Goal: Transaction & Acquisition: Purchase product/service

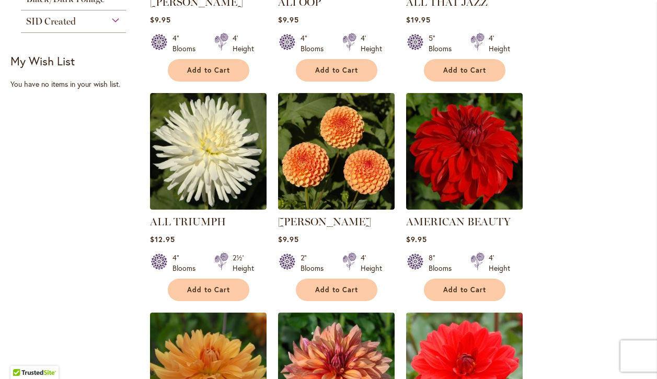
scroll to position [585, 0]
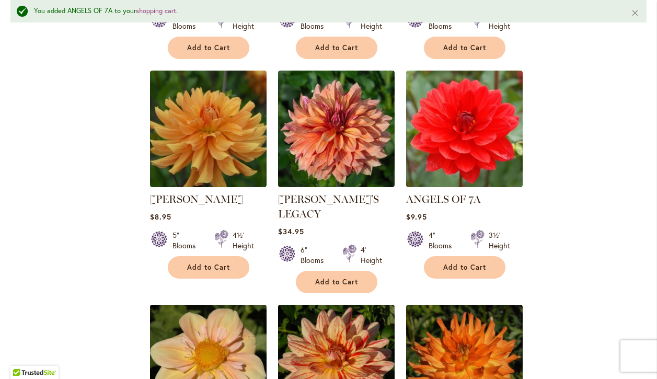
scroll to position [856, 0]
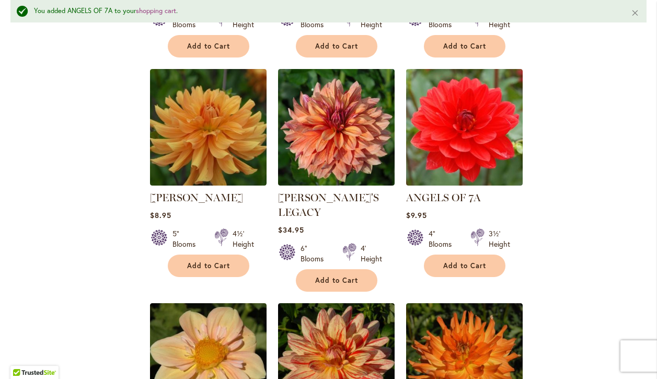
select select "**"
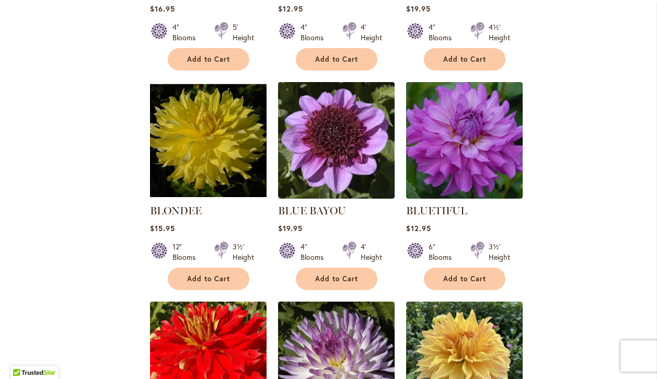
scroll to position [2830, 0]
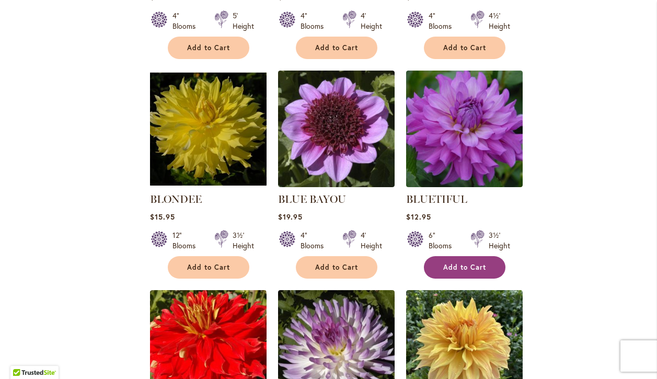
click at [455, 263] on span "Add to Cart" at bounding box center [464, 267] width 43 height 9
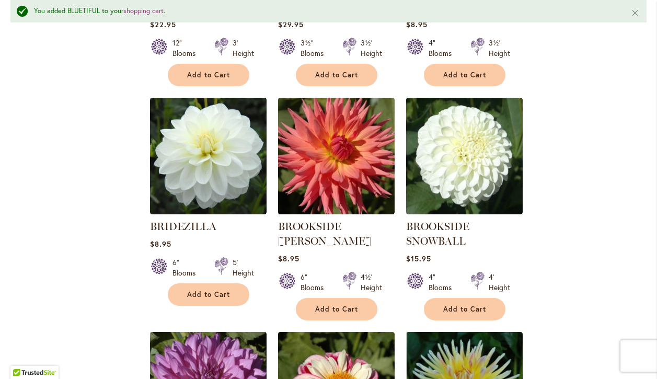
scroll to position [3716, 0]
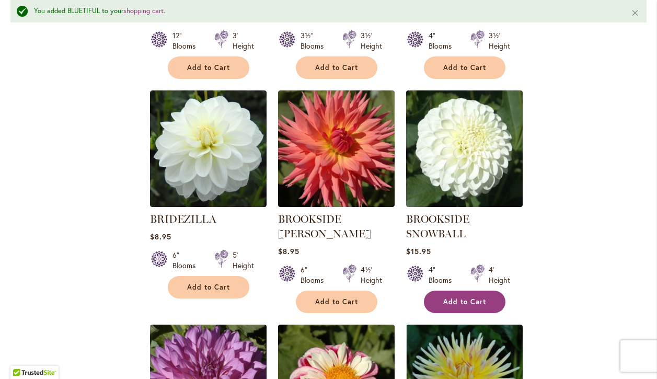
click at [469, 297] on span "Add to Cart" at bounding box center [464, 301] width 43 height 9
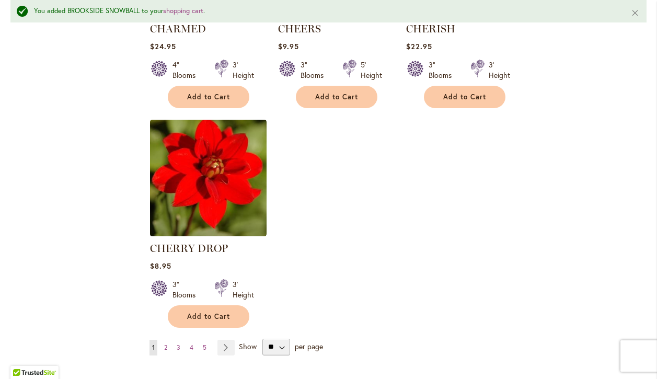
scroll to position [4807, 0]
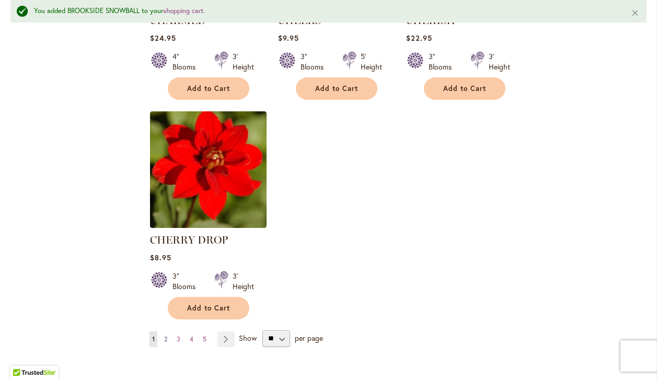
click at [167, 335] on span "2" at bounding box center [165, 339] width 3 height 8
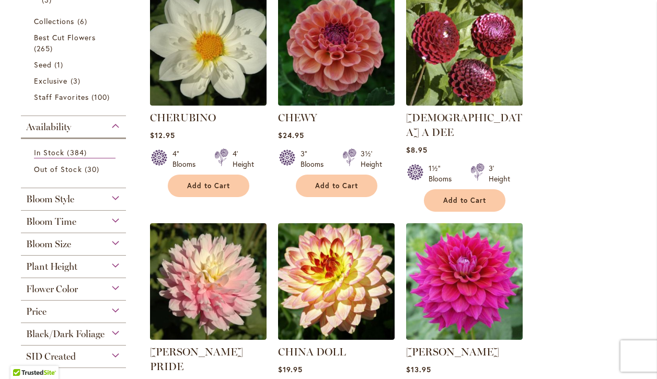
scroll to position [299, 0]
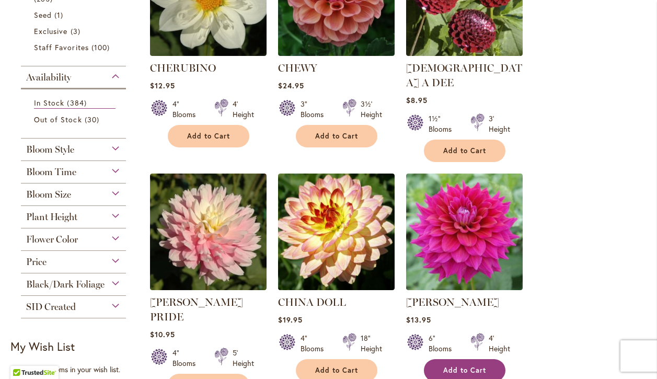
click at [479, 366] on span "Add to Cart" at bounding box center [464, 370] width 43 height 9
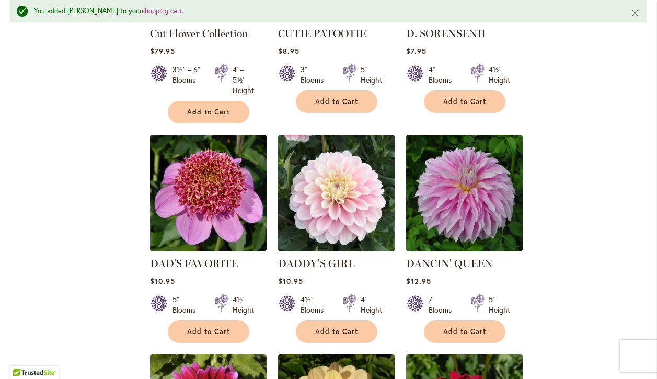
scroll to position [1740, 0]
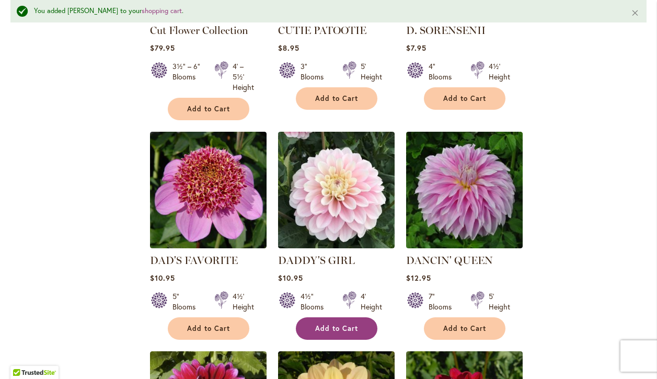
click at [328, 324] on span "Add to Cart" at bounding box center [336, 328] width 43 height 9
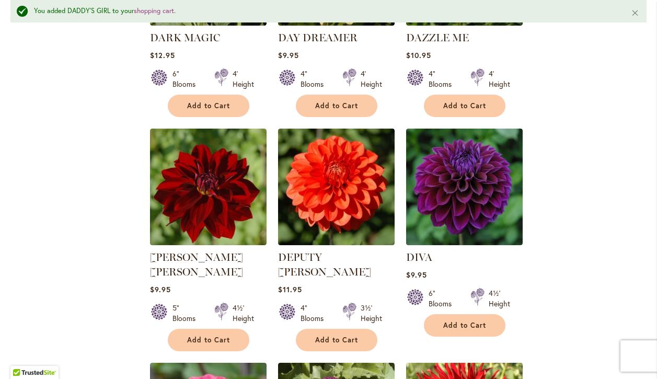
scroll to position [2190, 0]
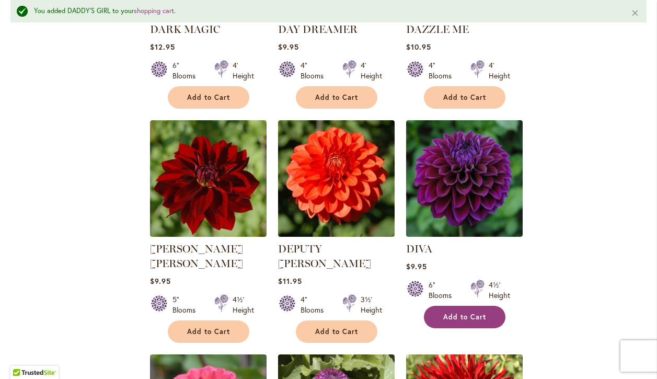
click at [461, 312] on span "Add to Cart" at bounding box center [464, 316] width 43 height 9
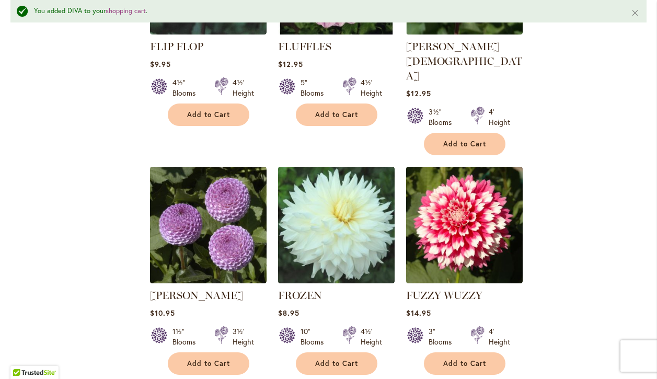
scroll to position [4648, 0]
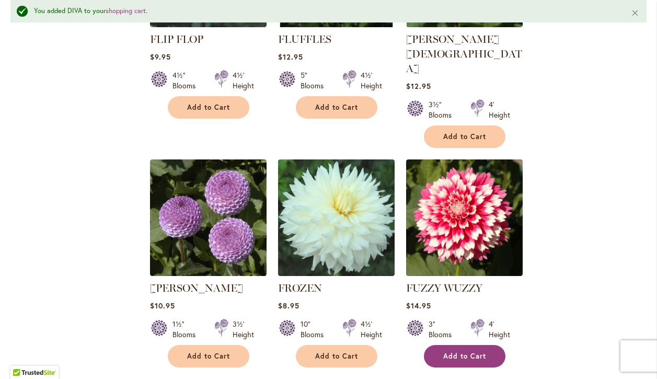
click at [471, 345] on button "Add to Cart" at bounding box center [464, 356] width 81 height 22
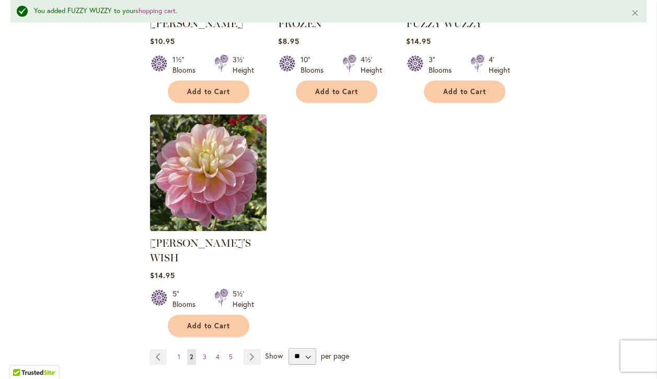
scroll to position [4919, 0]
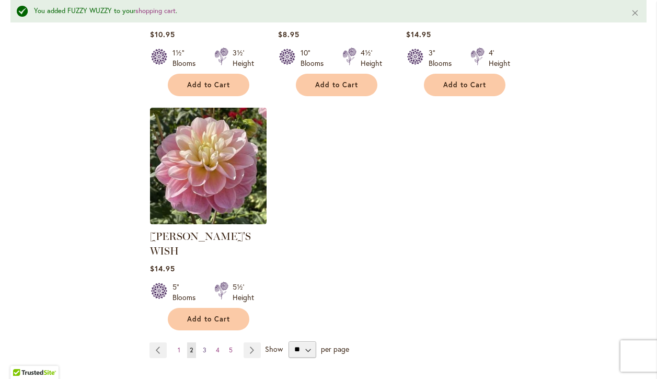
click at [204, 346] on span "3" at bounding box center [205, 350] width 4 height 8
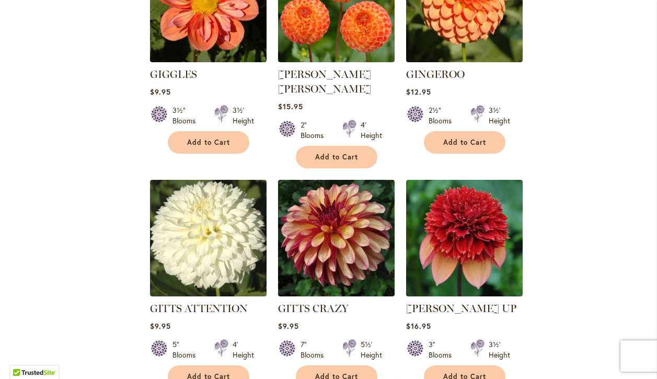
scroll to position [781, 0]
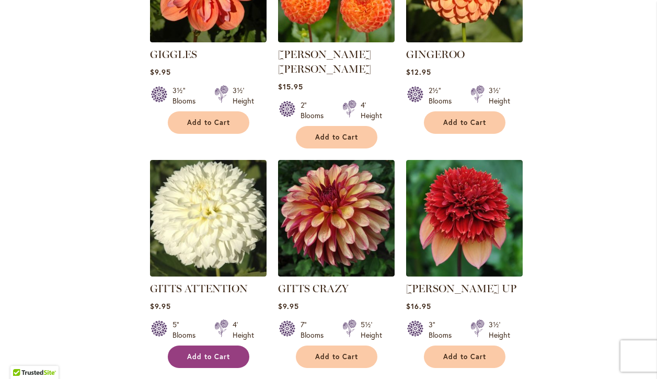
click at [223, 352] on span "Add to Cart" at bounding box center [208, 356] width 43 height 9
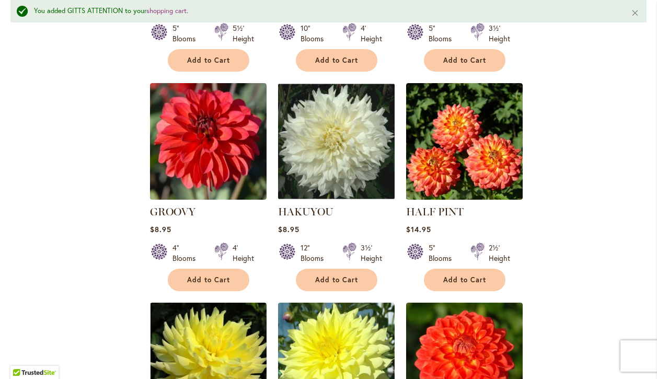
scroll to position [1545, 0]
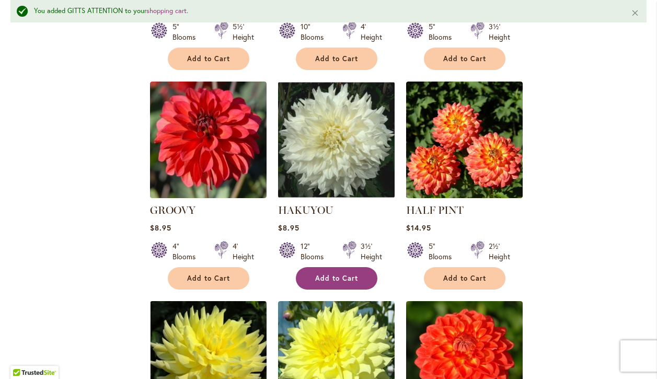
click at [342, 274] on span "Add to Cart" at bounding box center [336, 278] width 43 height 9
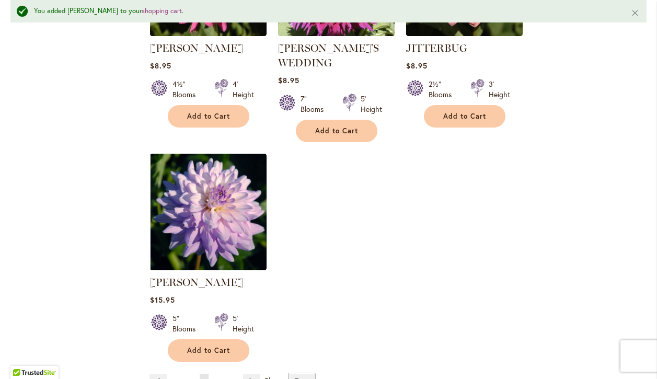
scroll to position [4896, 0]
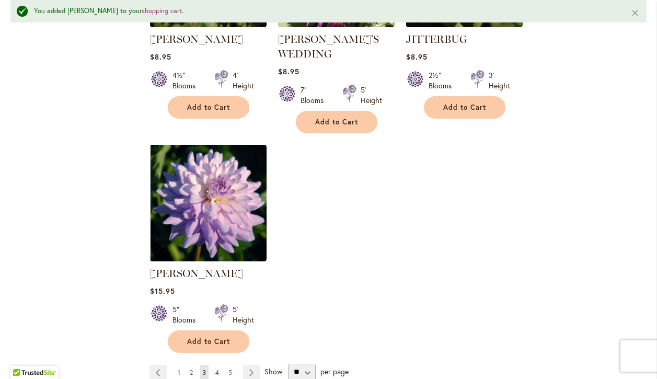
click at [217, 368] on span "4" at bounding box center [217, 372] width 4 height 8
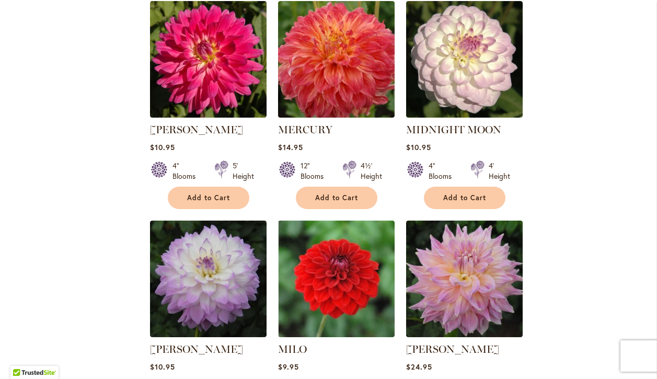
scroll to position [3858, 0]
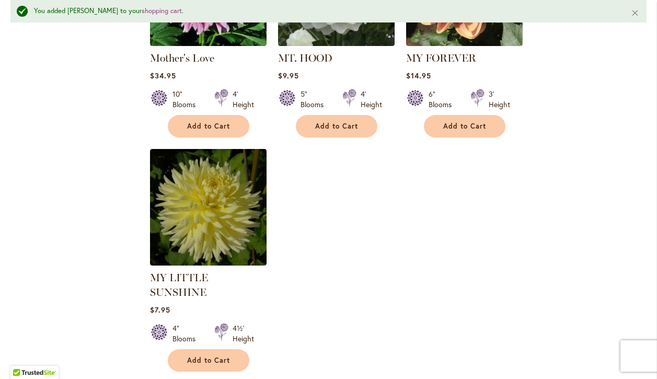
scroll to position [4848, 0]
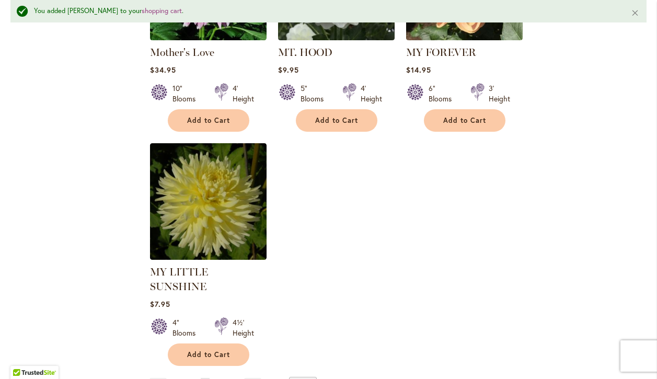
click at [217, 378] on span "5" at bounding box center [218, 385] width 4 height 8
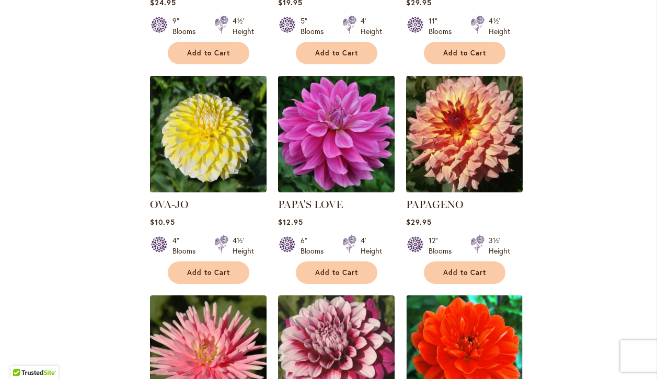
scroll to position [1484, 0]
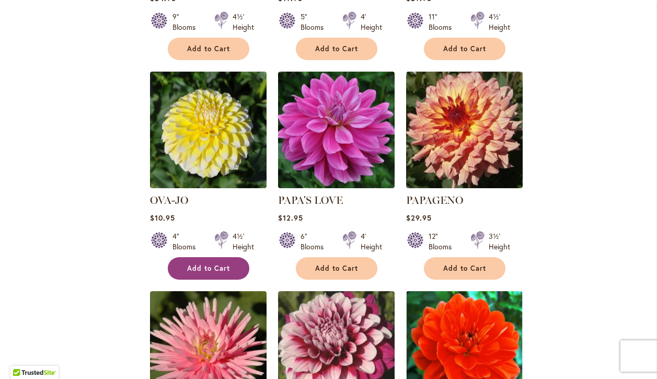
click at [224, 274] on button "Add to Cart" at bounding box center [208, 268] width 81 height 22
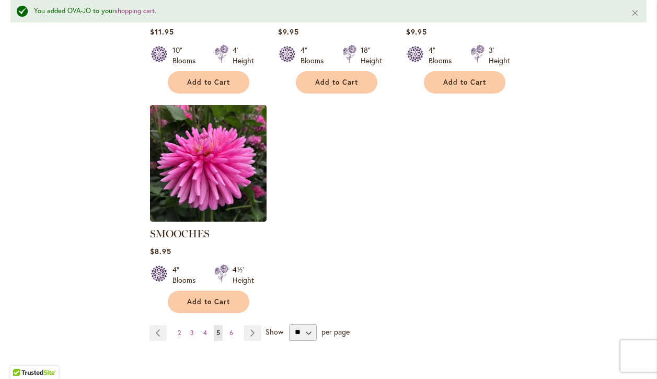
scroll to position [4867, 0]
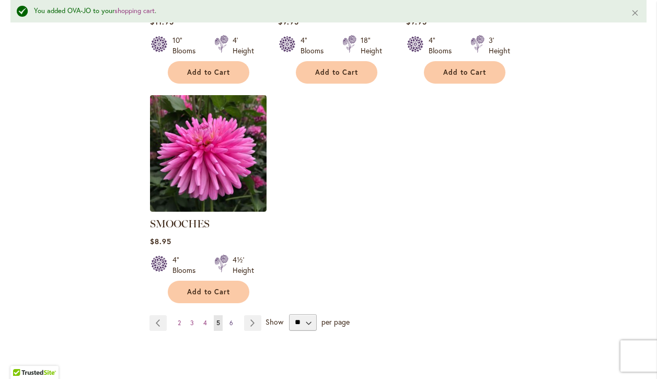
click at [231, 319] on span "6" at bounding box center [231, 323] width 4 height 8
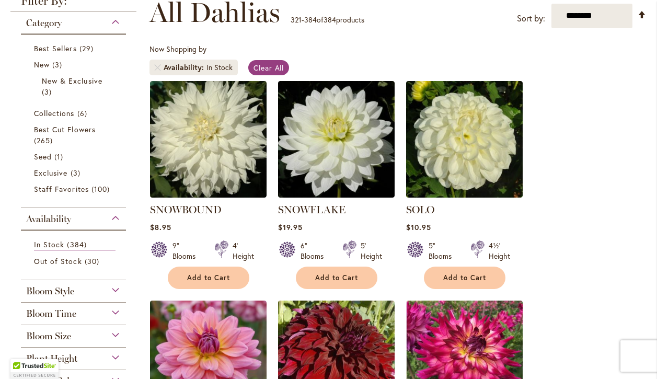
scroll to position [140, 0]
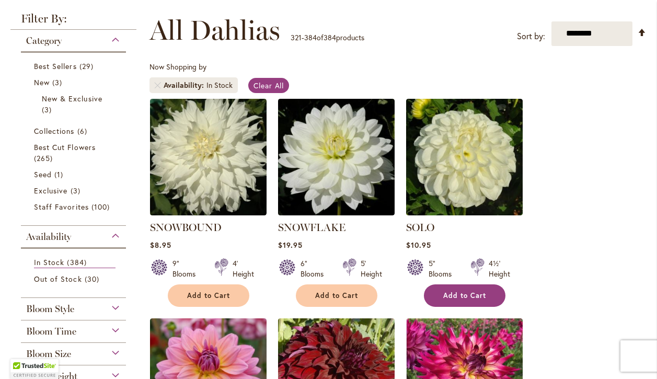
click at [457, 288] on button "Add to Cart" at bounding box center [464, 295] width 81 height 22
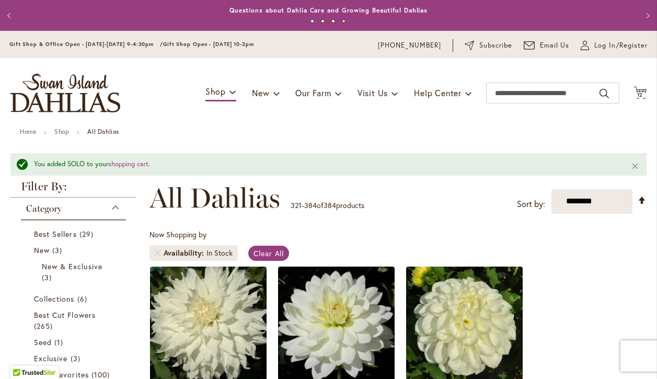
scroll to position [0, 0]
click at [639, 90] on icon "Cart .cls-1 { fill: #231f20; }" at bounding box center [639, 92] width 13 height 13
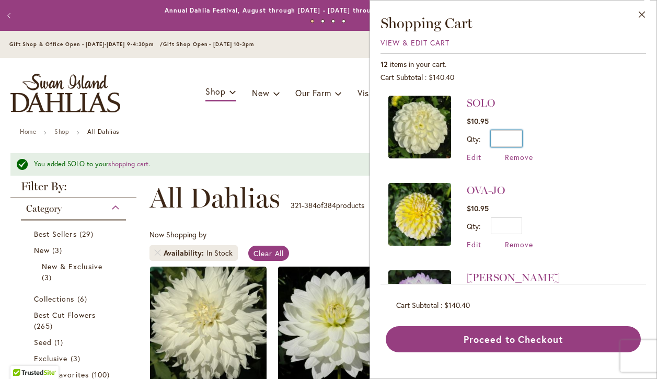
drag, startPoint x: 508, startPoint y: 138, endPoint x: 526, endPoint y: 138, distance: 17.2
click at [526, 138] on div "Qty * Update" at bounding box center [499, 138] width 66 height 17
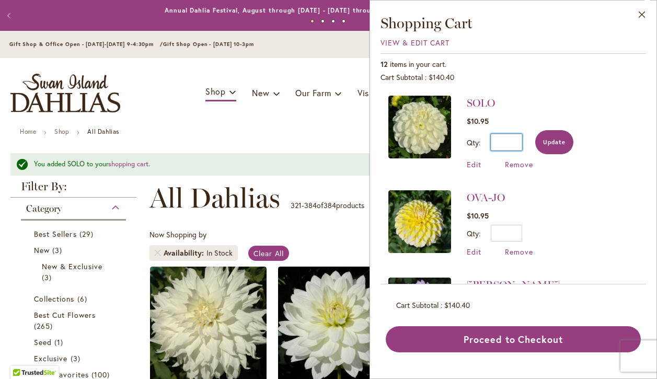
type input "*"
click at [556, 143] on span "Update" at bounding box center [554, 141] width 22 height 7
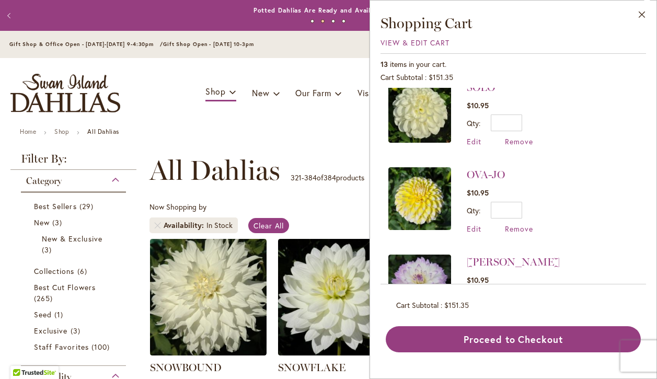
scroll to position [41, 0]
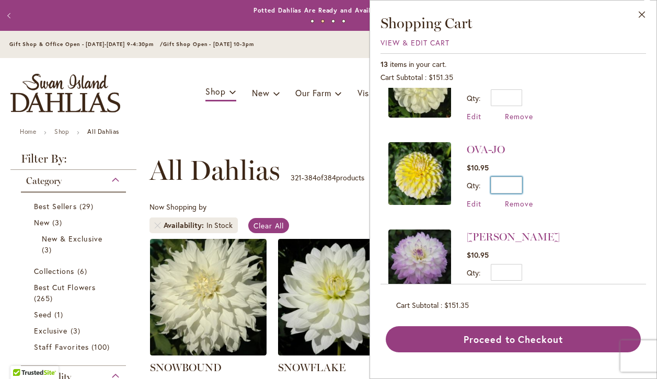
drag, startPoint x: 507, startPoint y: 184, endPoint x: 525, endPoint y: 184, distance: 17.8
click at [525, 184] on div "Qty * Update" at bounding box center [499, 185] width 66 height 17
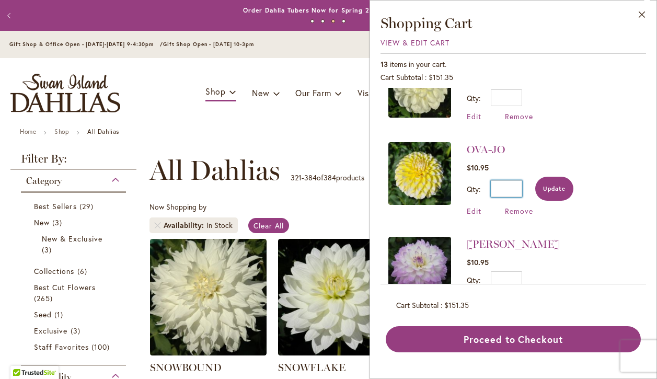
type input "*"
click at [561, 194] on button "Update" at bounding box center [554, 189] width 38 height 24
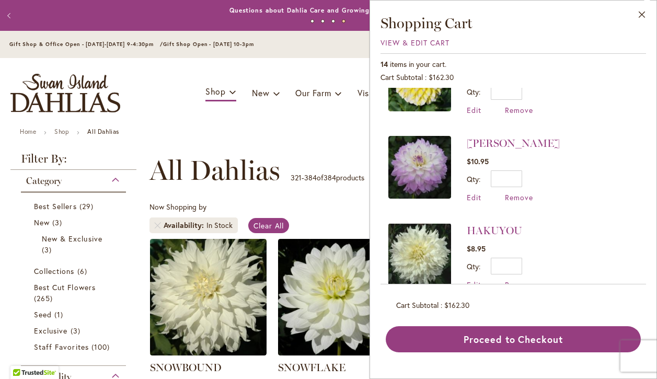
scroll to position [135, 0]
drag, startPoint x: 509, startPoint y: 179, endPoint x: 536, endPoint y: 178, distance: 27.2
click at [536, 178] on div "Qty * Update" at bounding box center [512, 178] width 93 height 17
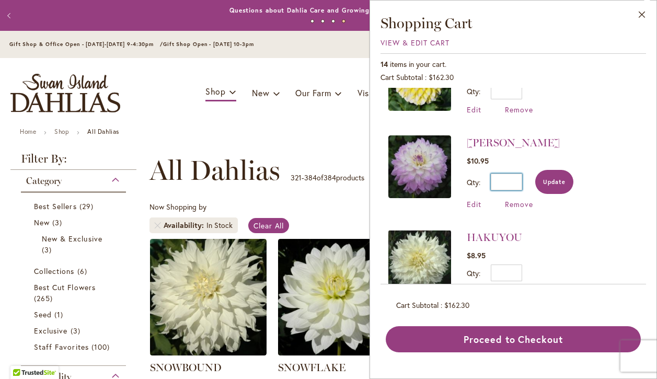
type input "*"
click at [554, 179] on span "Update" at bounding box center [554, 181] width 22 height 7
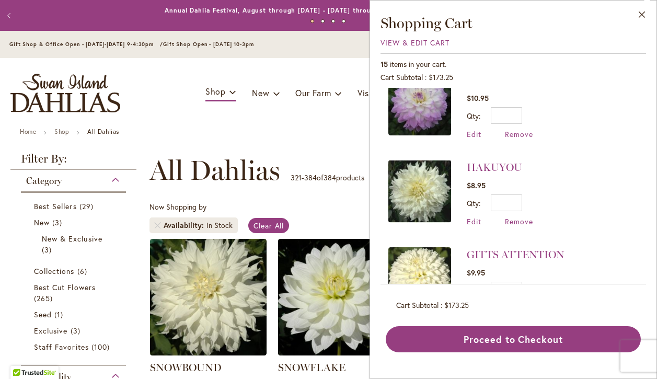
scroll to position [216, 0]
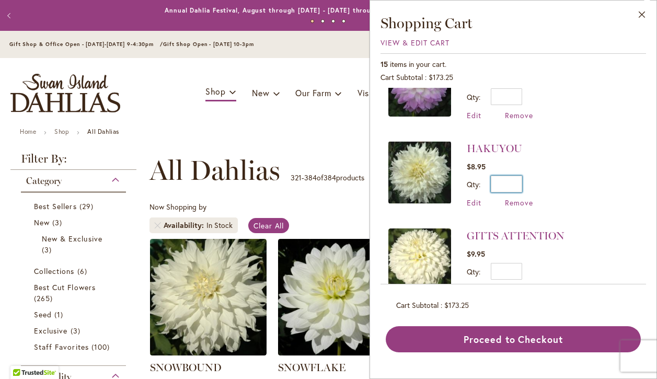
drag, startPoint x: 508, startPoint y: 183, endPoint x: 532, endPoint y: 183, distance: 24.0
click at [532, 183] on div "Qty * Update" at bounding box center [499, 184] width 66 height 17
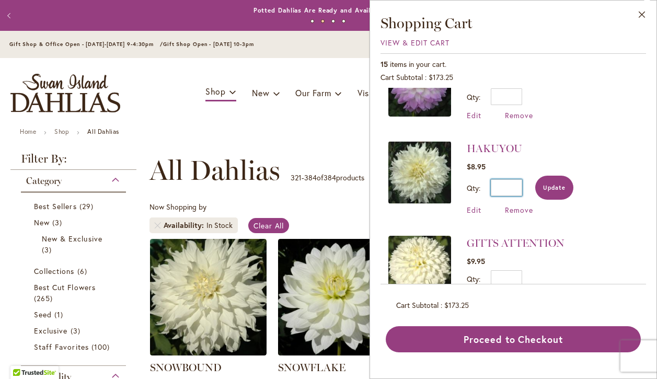
type input "*"
click at [547, 187] on span "Update" at bounding box center [554, 187] width 22 height 7
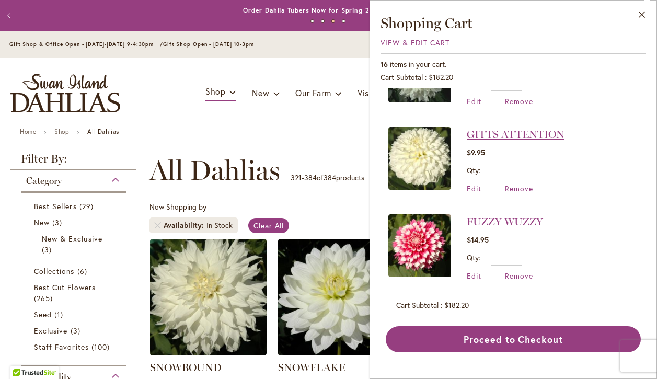
scroll to position [318, 0]
drag, startPoint x: 508, startPoint y: 167, endPoint x: 538, endPoint y: 169, distance: 29.8
click at [538, 169] on div "Qty * Update" at bounding box center [515, 169] width 98 height 17
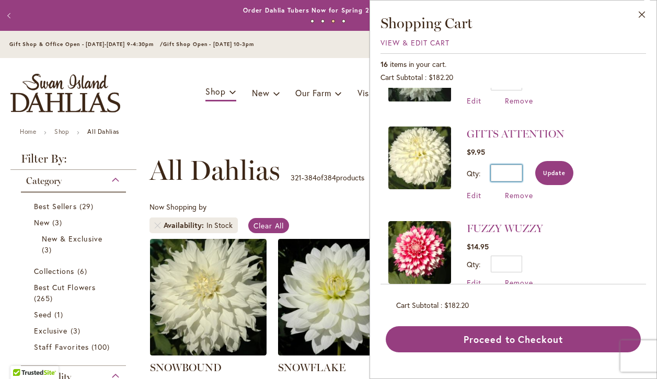
type input "*"
click at [560, 170] on span "Update" at bounding box center [554, 172] width 22 height 7
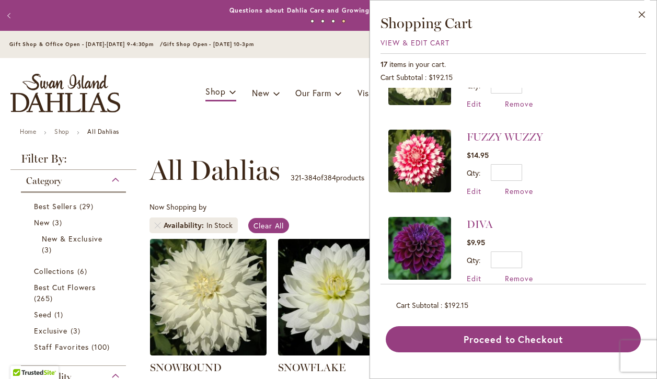
scroll to position [408, 0]
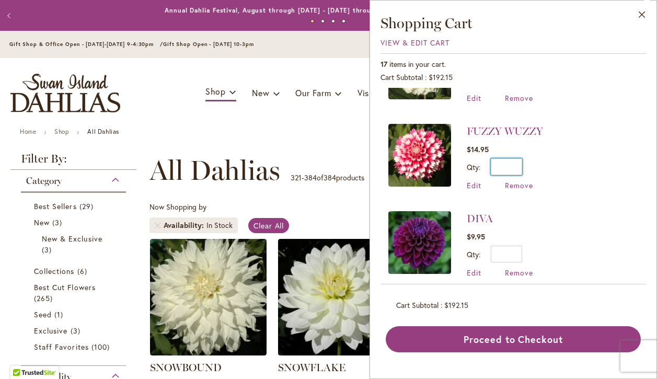
drag, startPoint x: 503, startPoint y: 157, endPoint x: 532, endPoint y: 157, distance: 29.3
click at [533, 158] on div "Qty * Update" at bounding box center [504, 166] width 76 height 17
drag, startPoint x: 511, startPoint y: 161, endPoint x: 523, endPoint y: 162, distance: 12.0
click at [523, 162] on div "Qty * Update" at bounding box center [504, 166] width 76 height 17
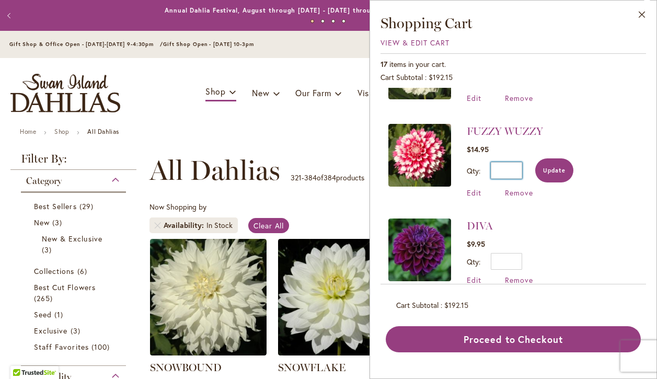
type input "*"
click at [557, 172] on button "Update" at bounding box center [554, 170] width 38 height 24
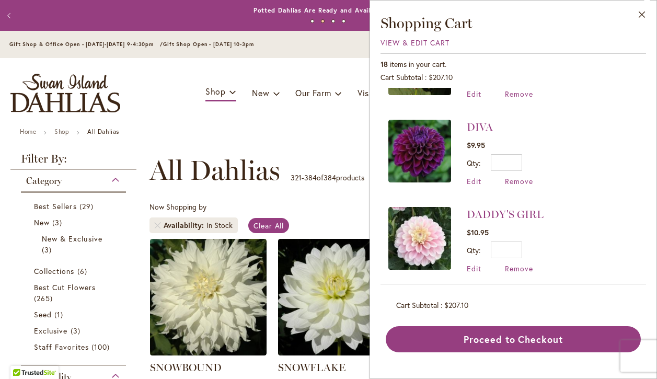
scroll to position [502, 0]
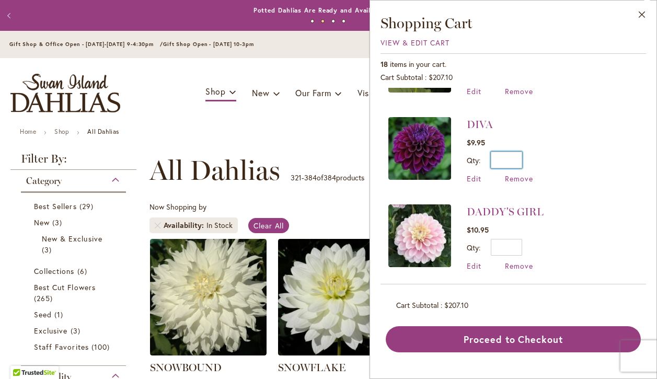
drag, startPoint x: 511, startPoint y: 160, endPoint x: 540, endPoint y: 158, distance: 28.8
click at [541, 159] on li "DIVA $9.95 Qty * Update Edit Remove" at bounding box center [513, 150] width 250 height 87
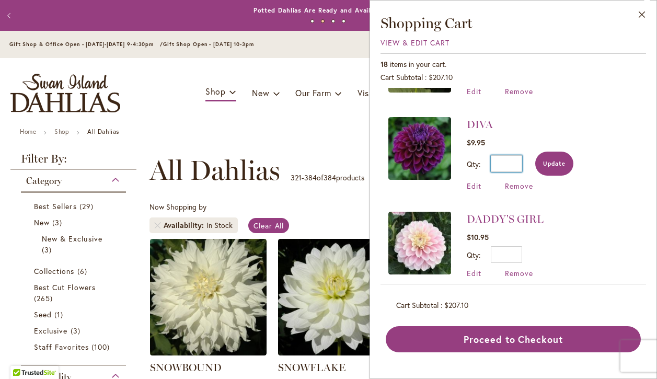
type input "*"
click at [559, 165] on button "Update" at bounding box center [554, 163] width 38 height 24
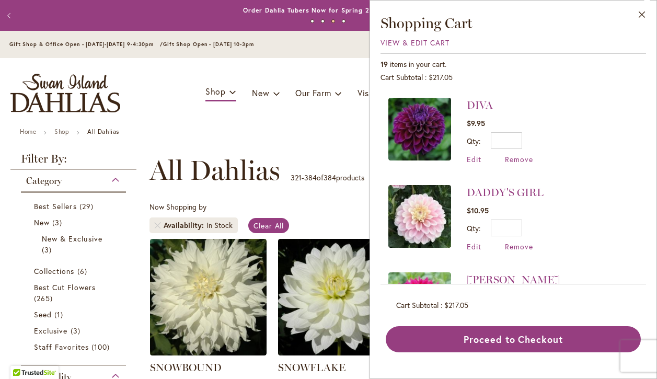
scroll to position [522, 0]
drag, startPoint x: 511, startPoint y: 223, endPoint x: 528, endPoint y: 223, distance: 16.7
click at [528, 223] on div "Qty * Update" at bounding box center [504, 227] width 77 height 17
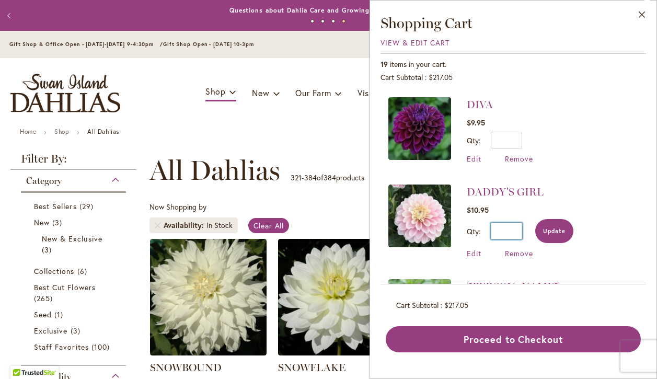
type input "*"
click at [561, 227] on span "Update" at bounding box center [554, 230] width 22 height 7
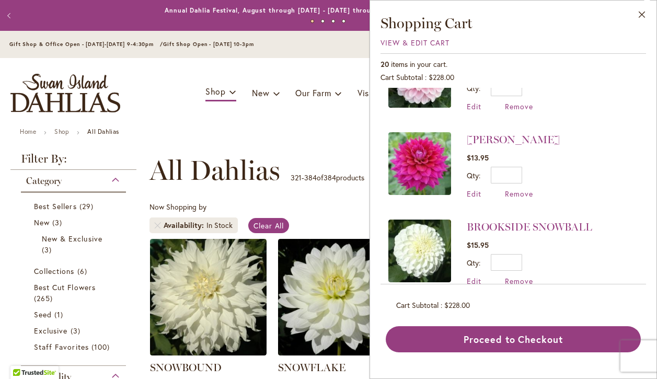
scroll to position [668, 0]
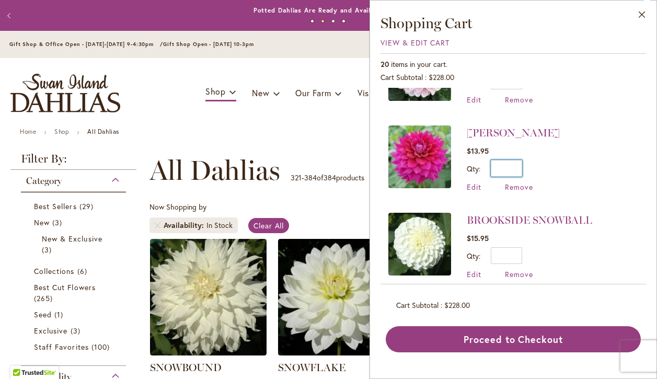
drag, startPoint x: 509, startPoint y: 166, endPoint x: 522, endPoint y: 166, distance: 13.6
click at [522, 166] on div "Qty * Update" at bounding box center [512, 168] width 93 height 17
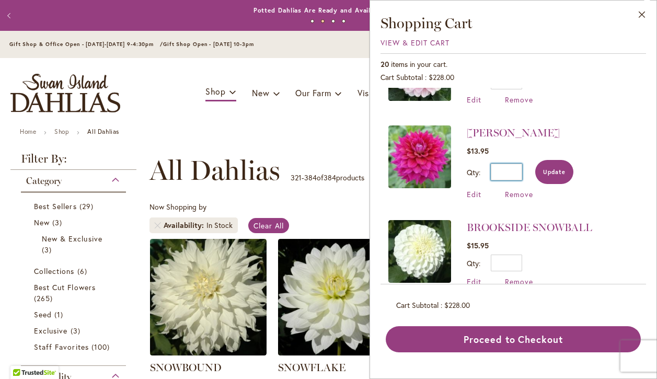
type input "*"
click at [557, 174] on button "Update" at bounding box center [554, 172] width 38 height 24
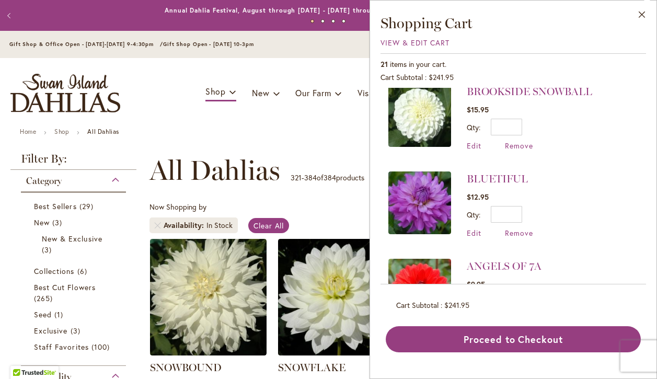
scroll to position [800, 0]
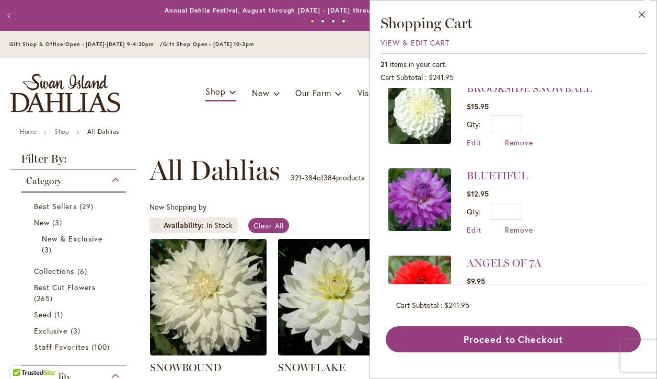
click at [523, 227] on span "Remove" at bounding box center [519, 230] width 28 height 10
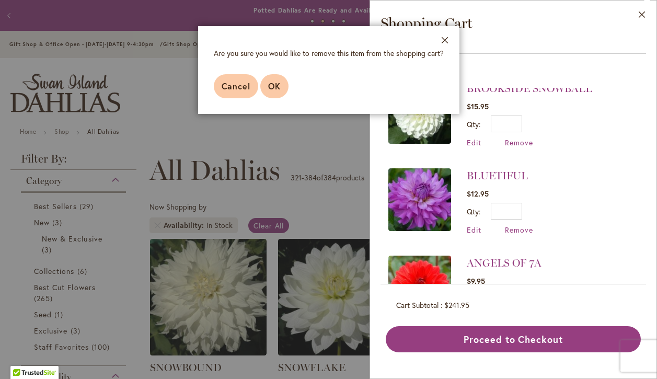
click at [275, 86] on span "OK" at bounding box center [274, 85] width 13 height 11
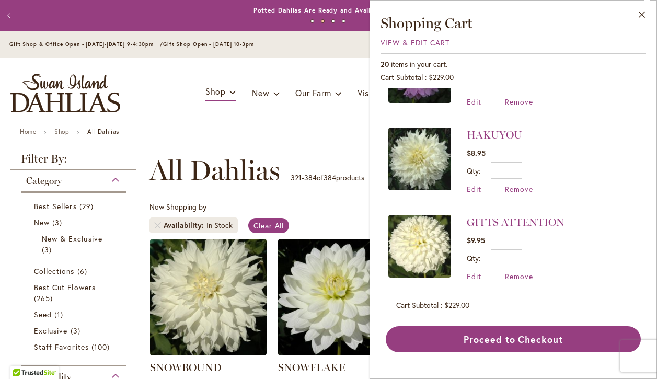
scroll to position [231, 0]
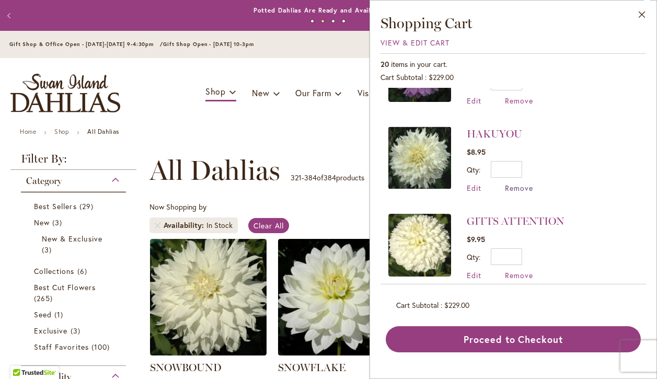
click at [514, 186] on span "Remove" at bounding box center [519, 188] width 28 height 10
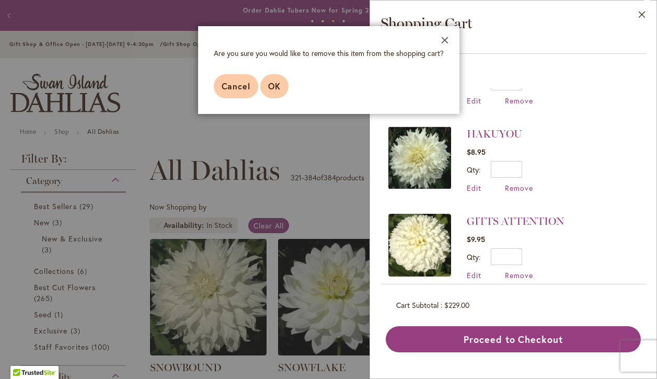
click at [273, 80] on span "OK" at bounding box center [274, 85] width 13 height 11
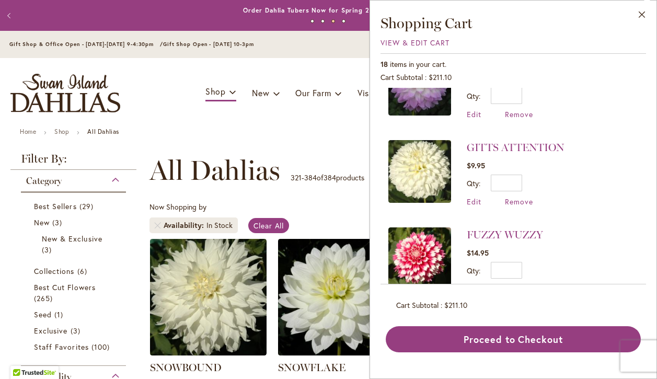
scroll to position [216, 0]
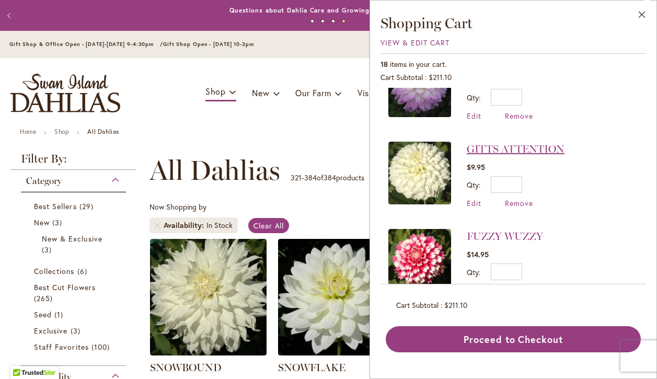
click at [530, 151] on link "GITTS ATTENTION" at bounding box center [515, 149] width 98 height 13
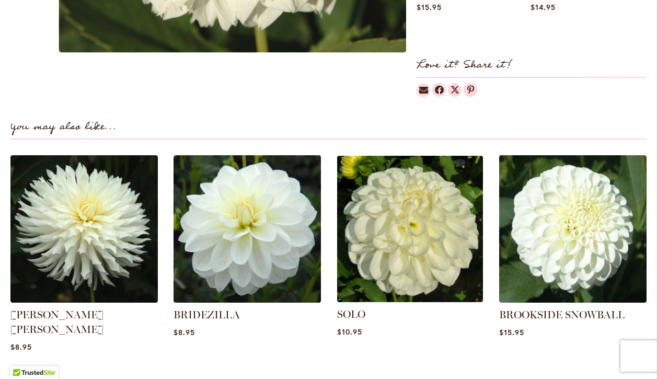
scroll to position [736, 0]
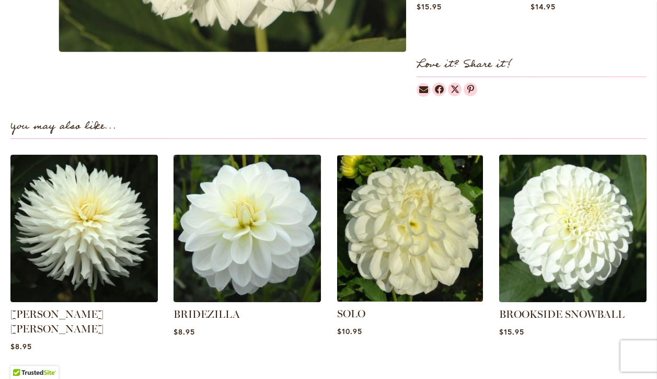
click at [421, 245] on img at bounding box center [410, 228] width 154 height 154
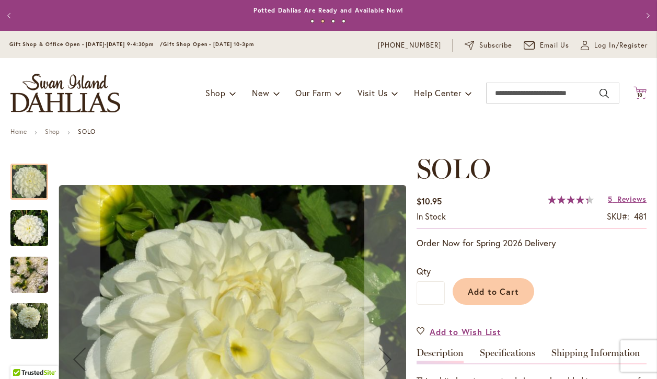
click at [640, 95] on span "18" at bounding box center [640, 94] width 6 height 7
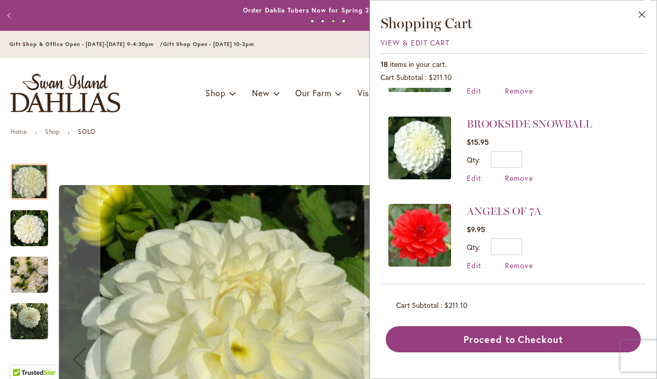
scroll to position [676, 0]
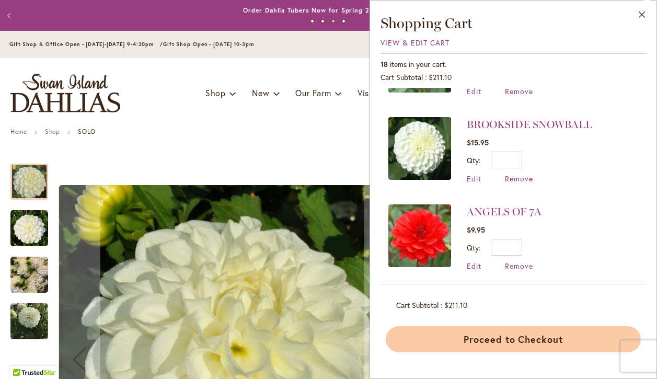
click at [529, 339] on button "Proceed to Checkout" at bounding box center [513, 339] width 255 height 26
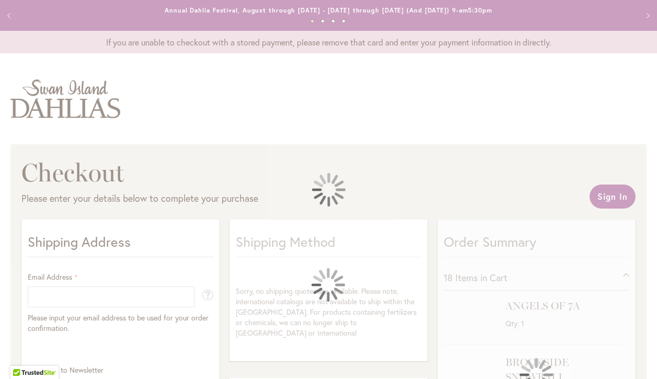
select select "**"
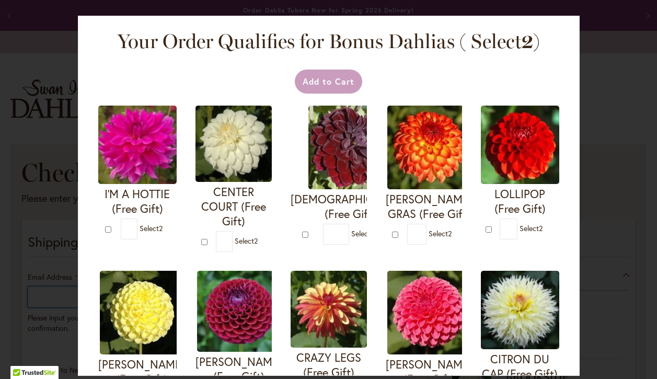
type input "**********"
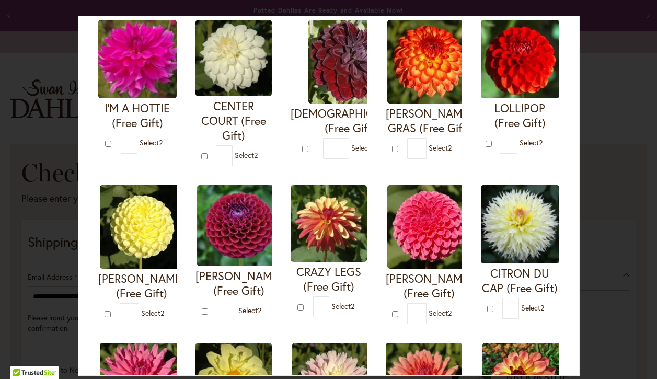
scroll to position [84, 0]
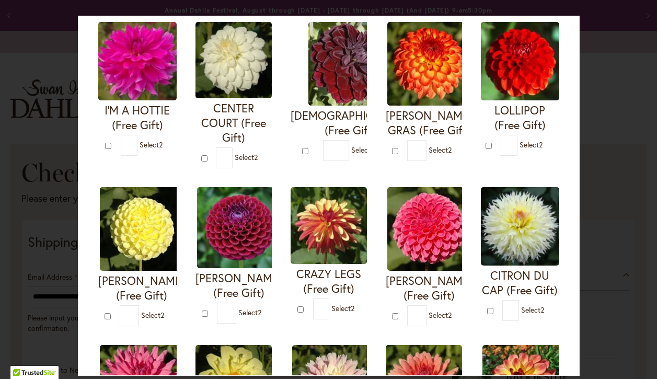
type input "*"
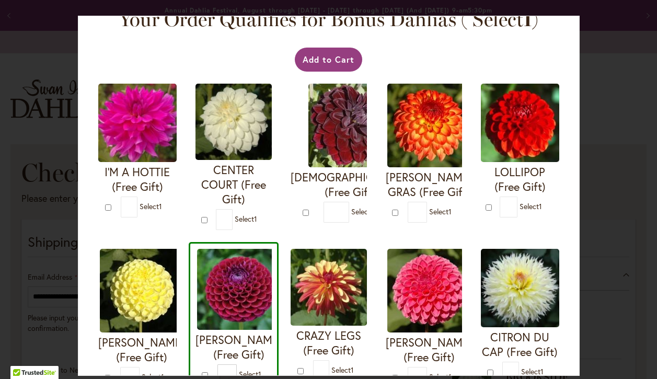
scroll to position [19, 0]
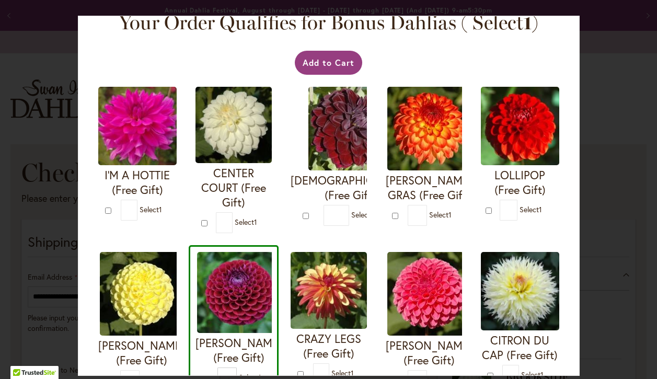
type input "*"
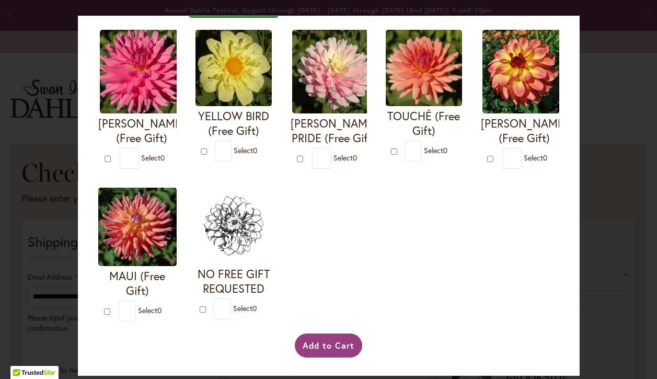
scroll to position [412, 0]
click at [321, 343] on button "Add to Cart" at bounding box center [328, 345] width 67 height 24
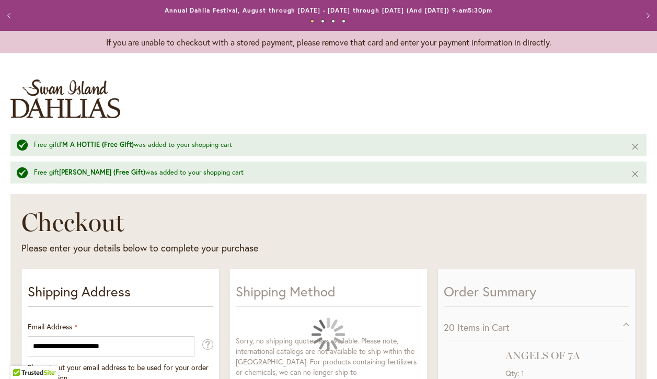
select select "**"
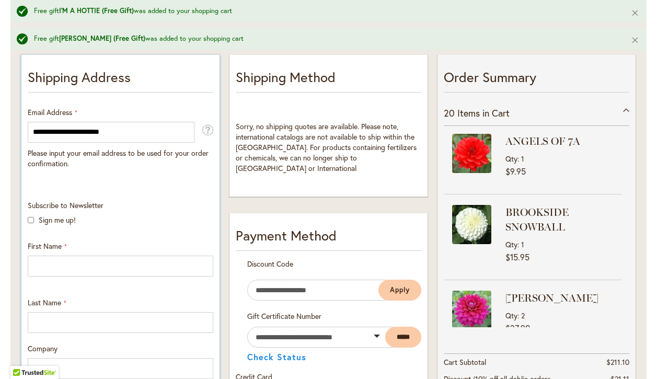
scroll to position [215, 0]
